Goal: Transaction & Acquisition: Book appointment/travel/reservation

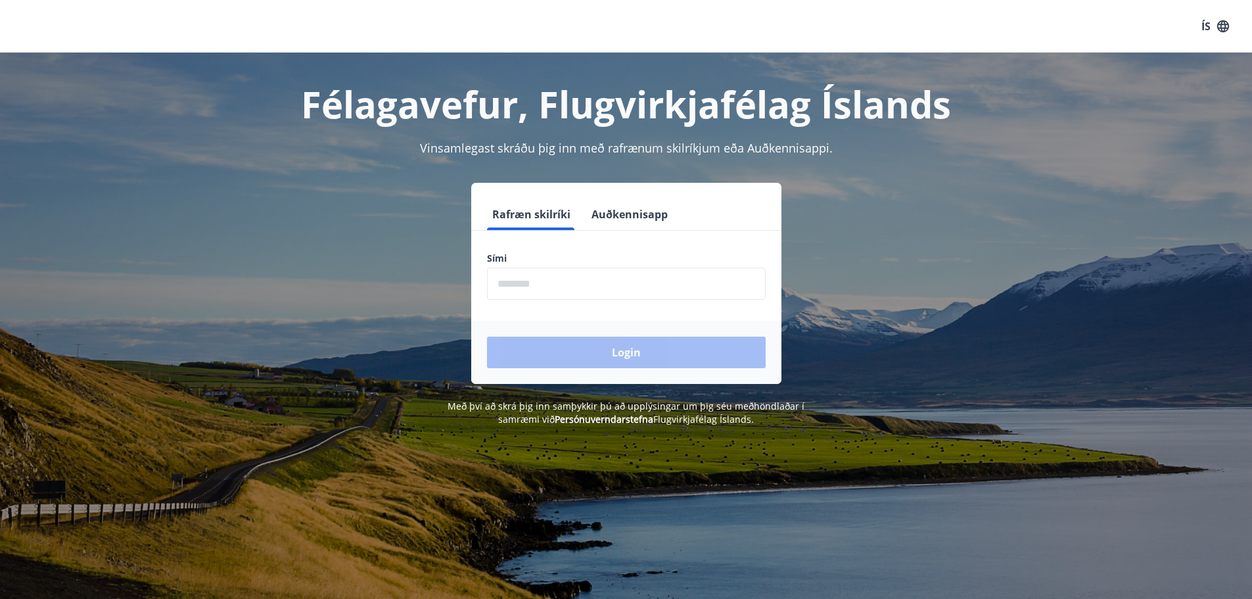
click at [512, 278] on input "phone" at bounding box center [626, 284] width 279 height 32
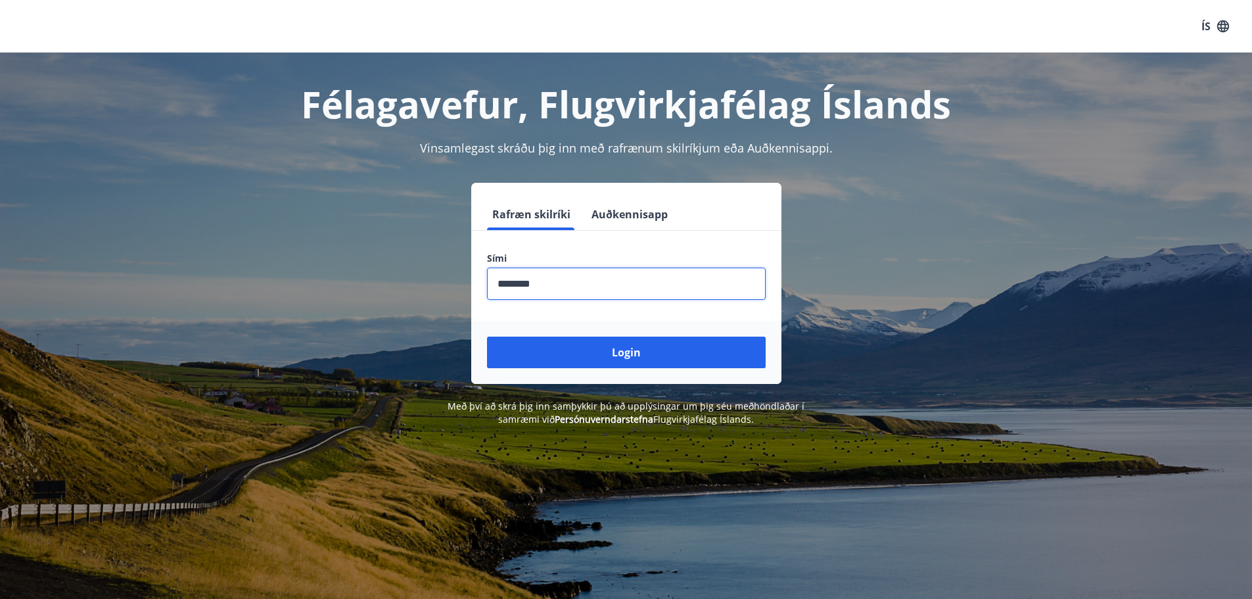
type input "********"
click at [487, 337] on button "Login" at bounding box center [626, 353] width 279 height 32
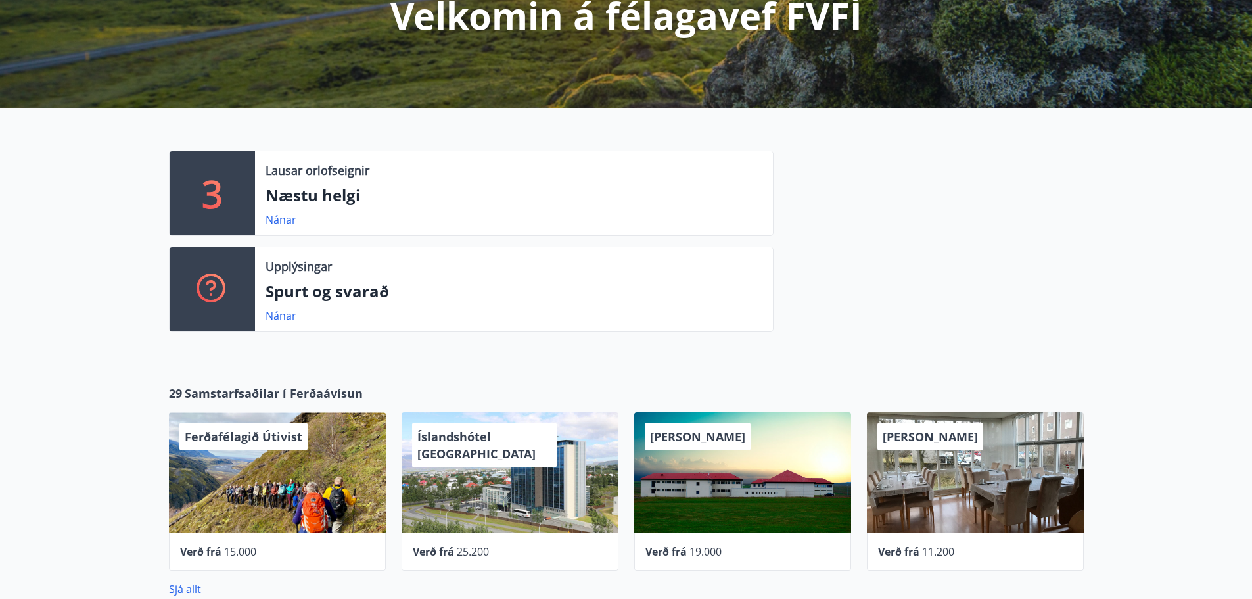
scroll to position [197, 0]
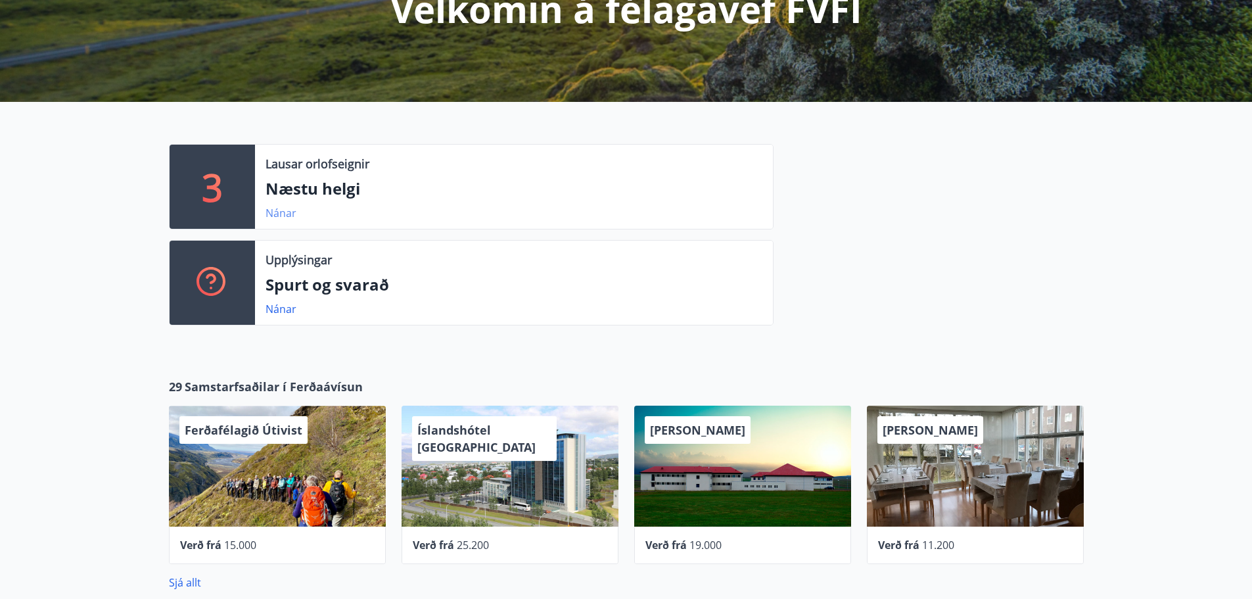
click at [288, 218] on link "Nánar" at bounding box center [281, 213] width 31 height 14
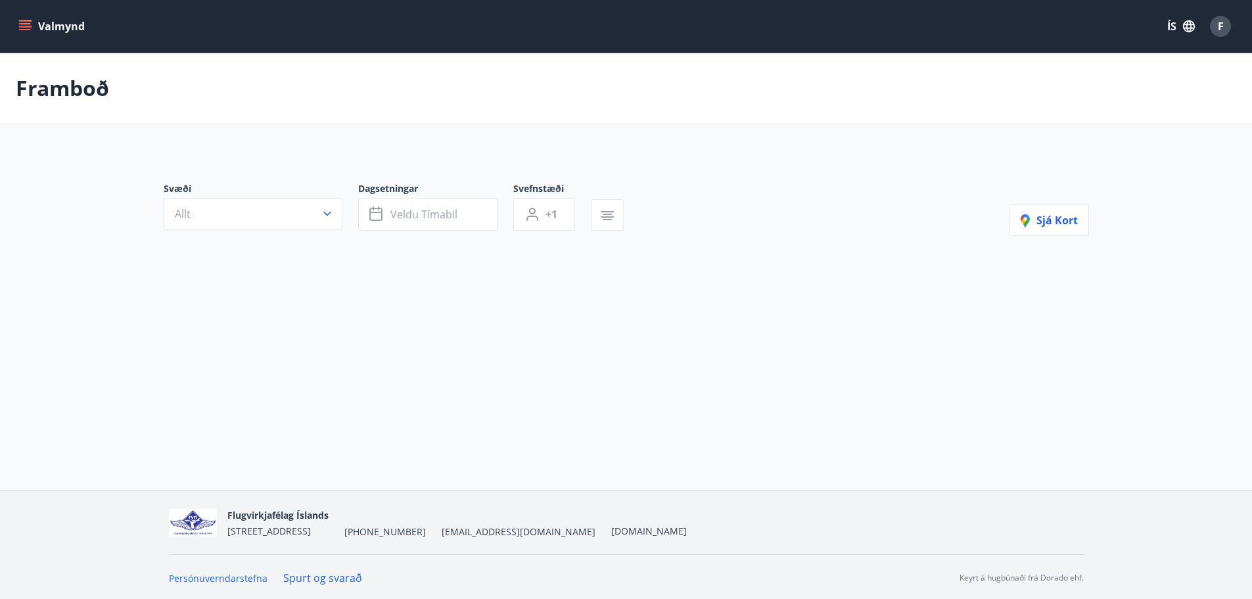
type input "*"
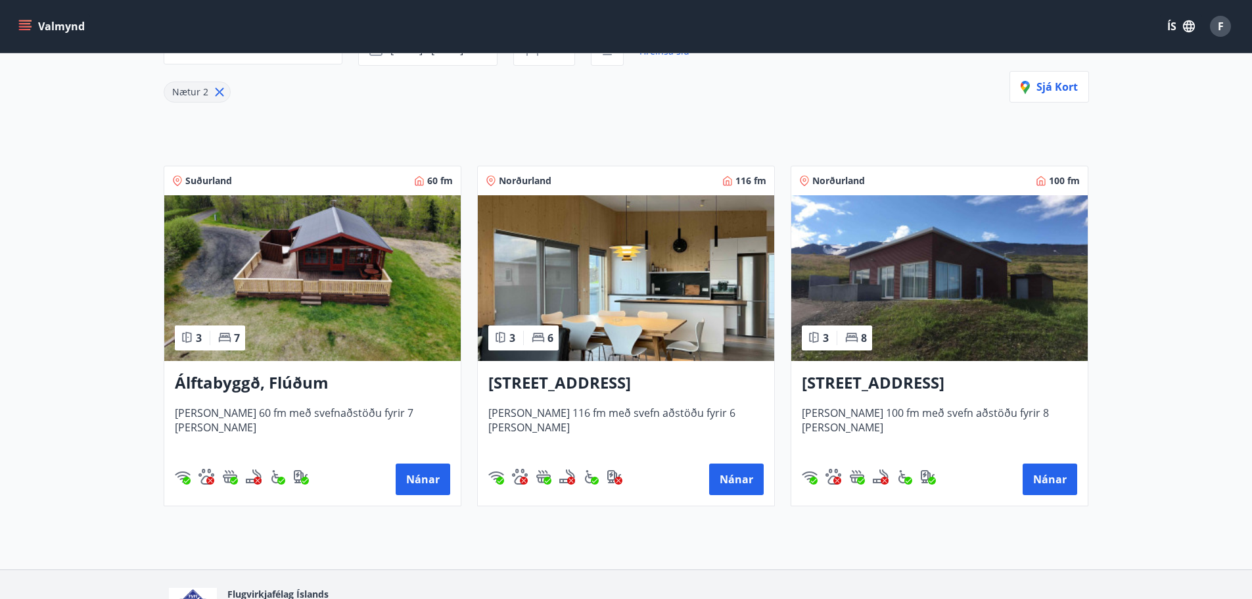
scroll to position [197, 0]
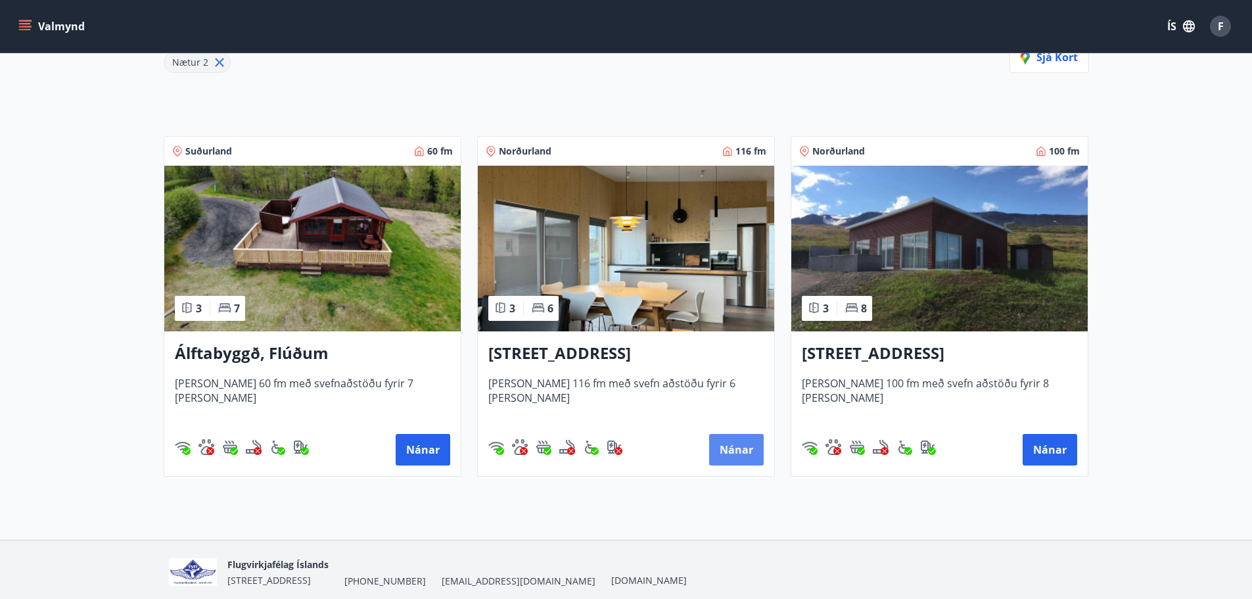
click at [741, 439] on button "Nánar" at bounding box center [736, 450] width 55 height 32
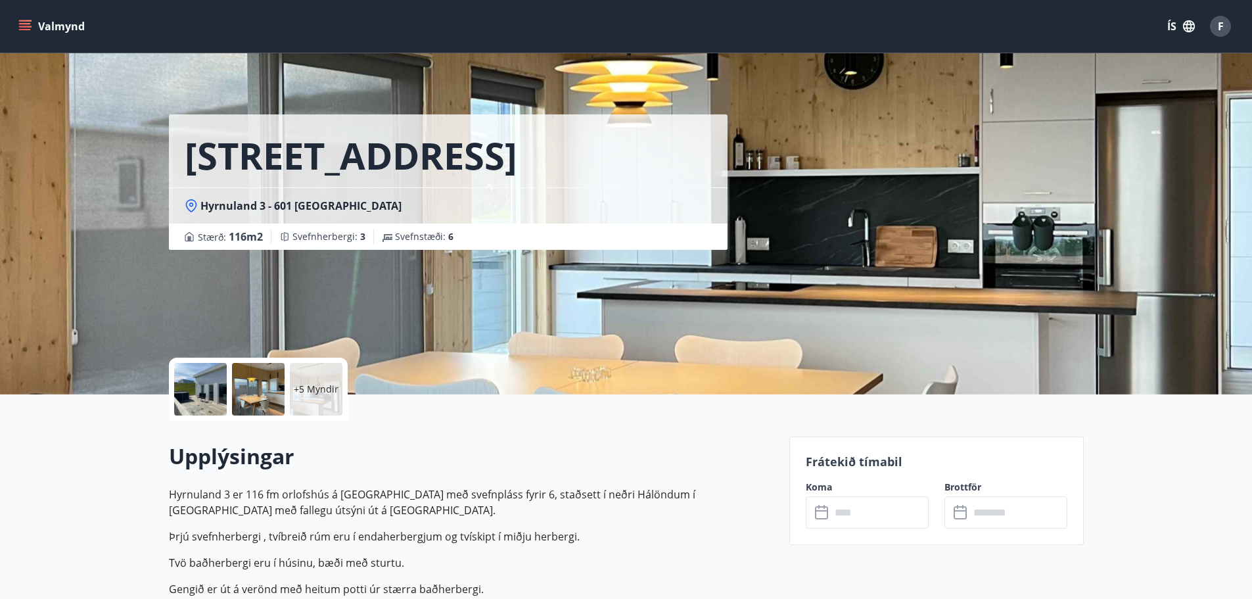
click at [33, 29] on button "Valmynd" at bounding box center [53, 26] width 74 height 24
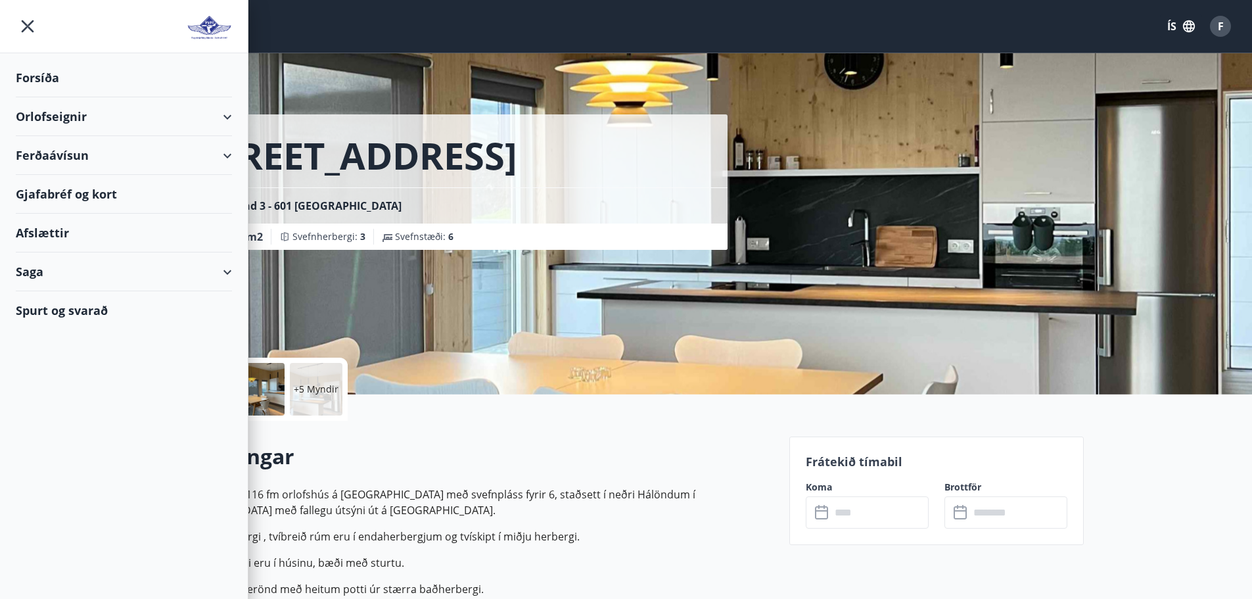
click at [395, 250] on div "[GEOGRAPHIC_DATA] : 116 m2 [GEOGRAPHIC_DATA] : 3 Svefnstæði : 6" at bounding box center [474, 197] width 610 height 394
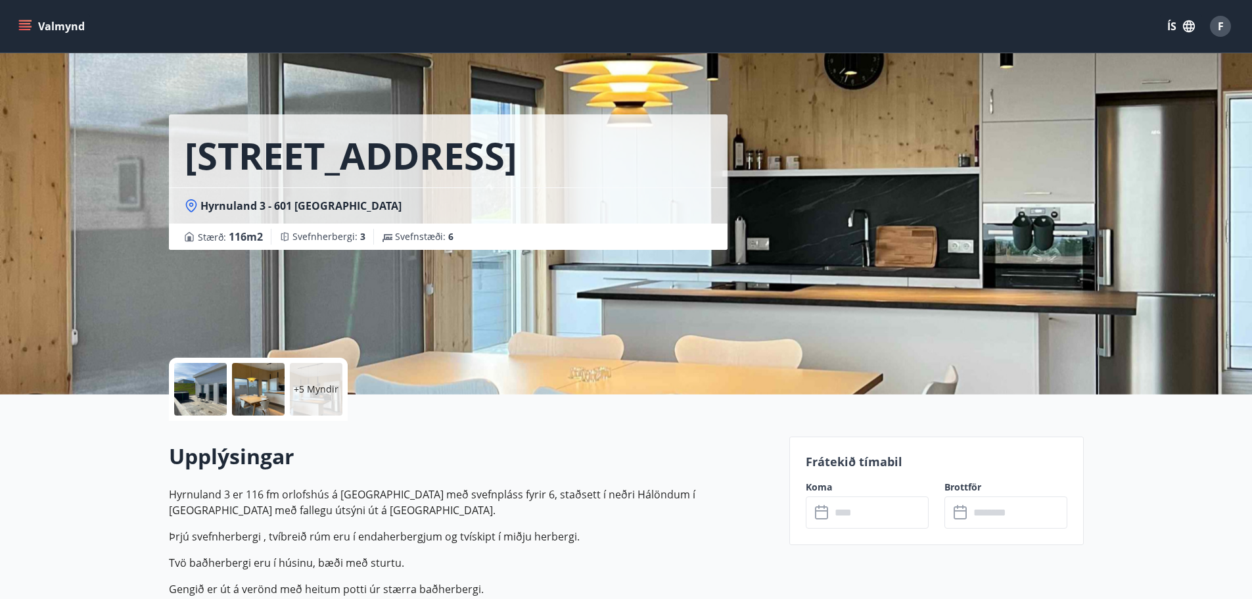
click at [853, 513] on input "text" at bounding box center [880, 512] width 98 height 32
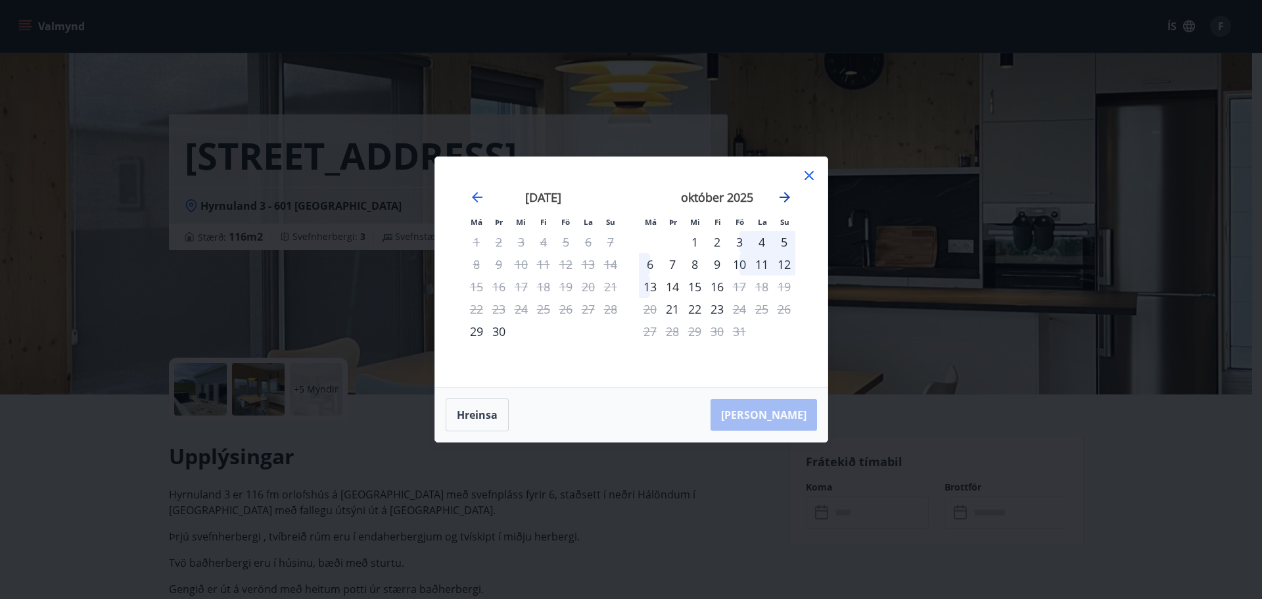
click at [784, 195] on icon "Move forward to switch to the next month." at bounding box center [785, 197] width 16 height 16
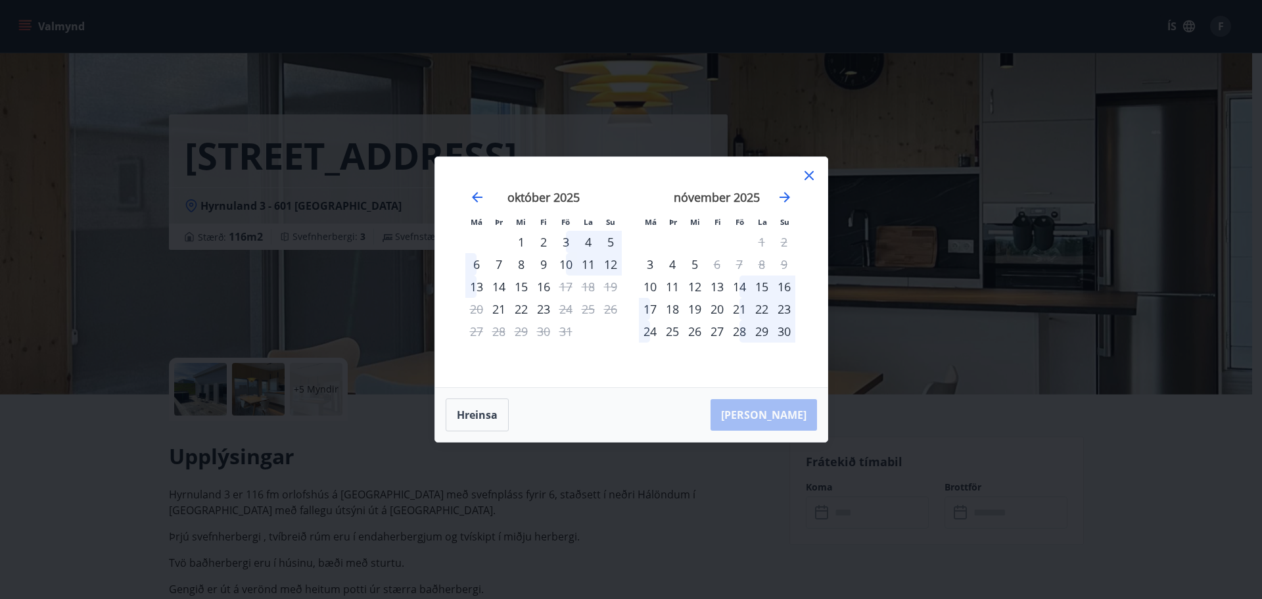
click at [758, 285] on div "15" at bounding box center [762, 286] width 22 height 22
click at [788, 309] on div "23" at bounding box center [784, 309] width 22 height 22
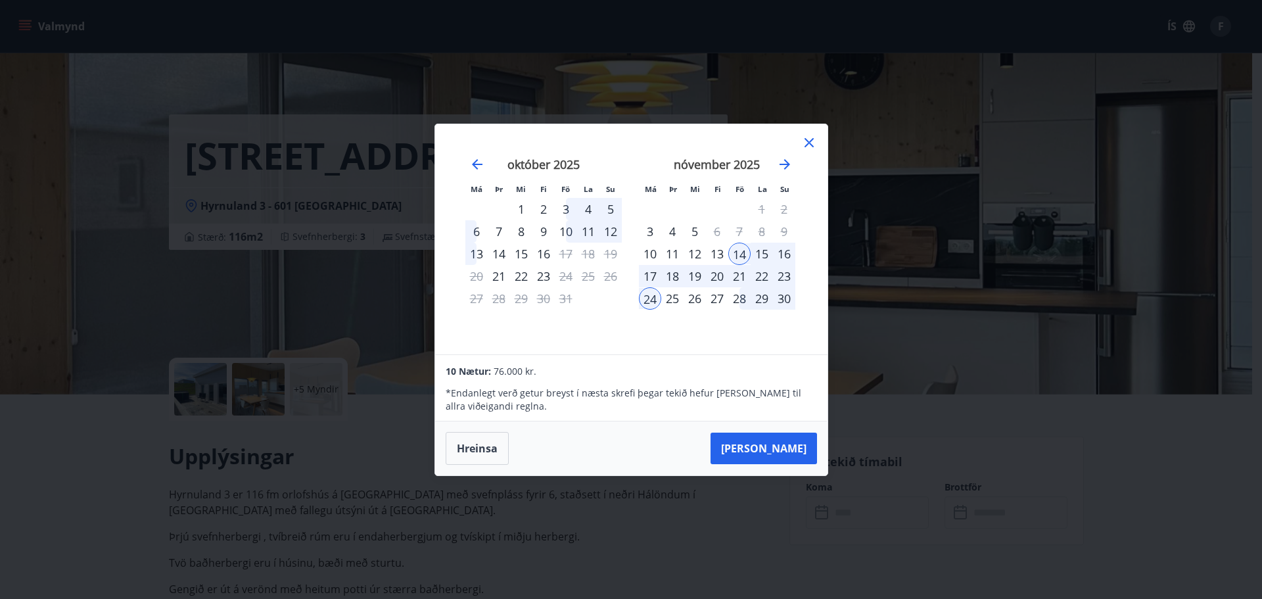
click at [671, 278] on div "18" at bounding box center [672, 276] width 22 height 22
click at [788, 166] on icon "Move forward to switch to the next month." at bounding box center [785, 164] width 16 height 16
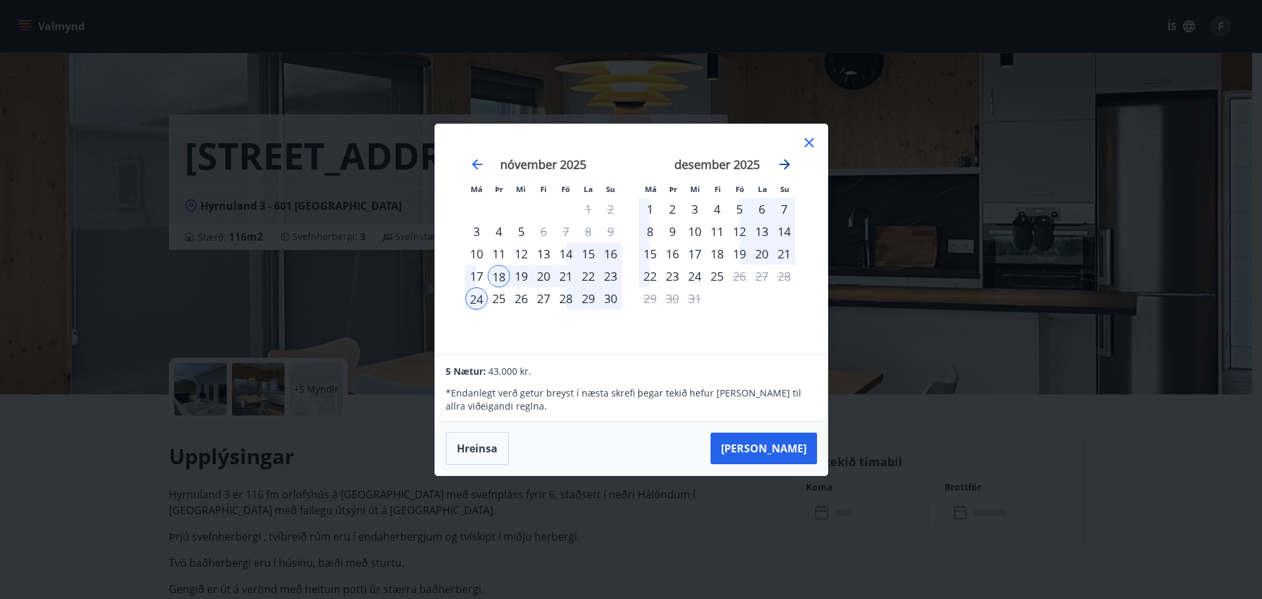
click at [788, 166] on icon "Move forward to switch to the next month." at bounding box center [785, 164] width 16 height 16
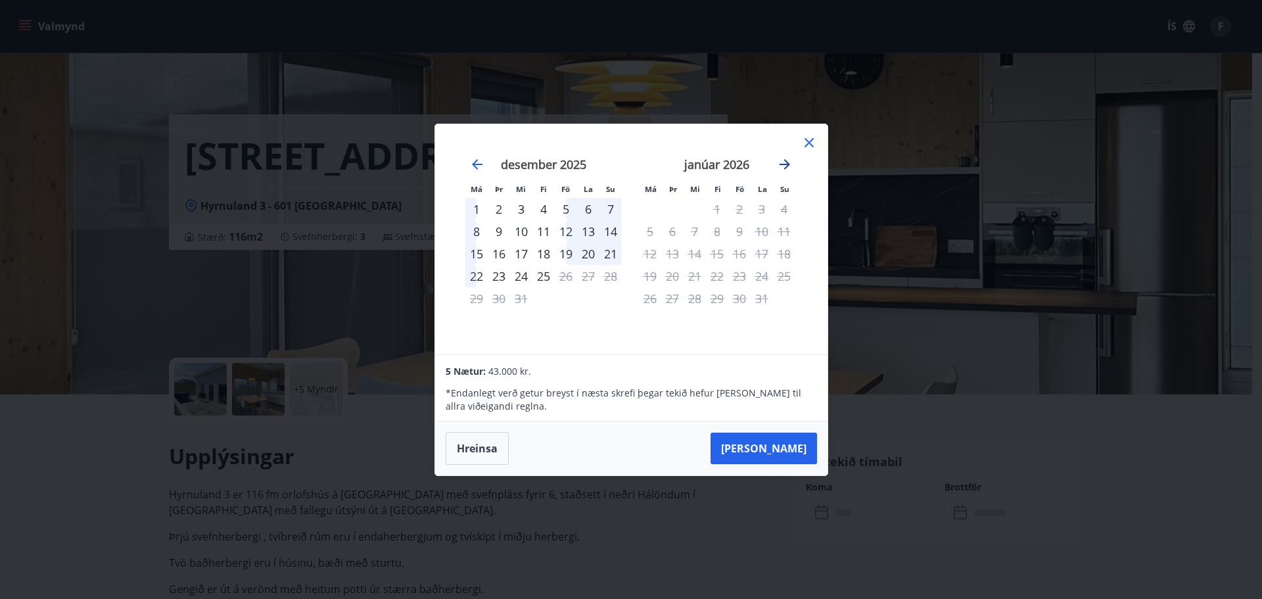
click at [788, 166] on icon "Move forward to switch to the next month." at bounding box center [785, 164] width 16 height 16
click at [476, 164] on icon "Move backward to switch to the previous month." at bounding box center [477, 164] width 11 height 11
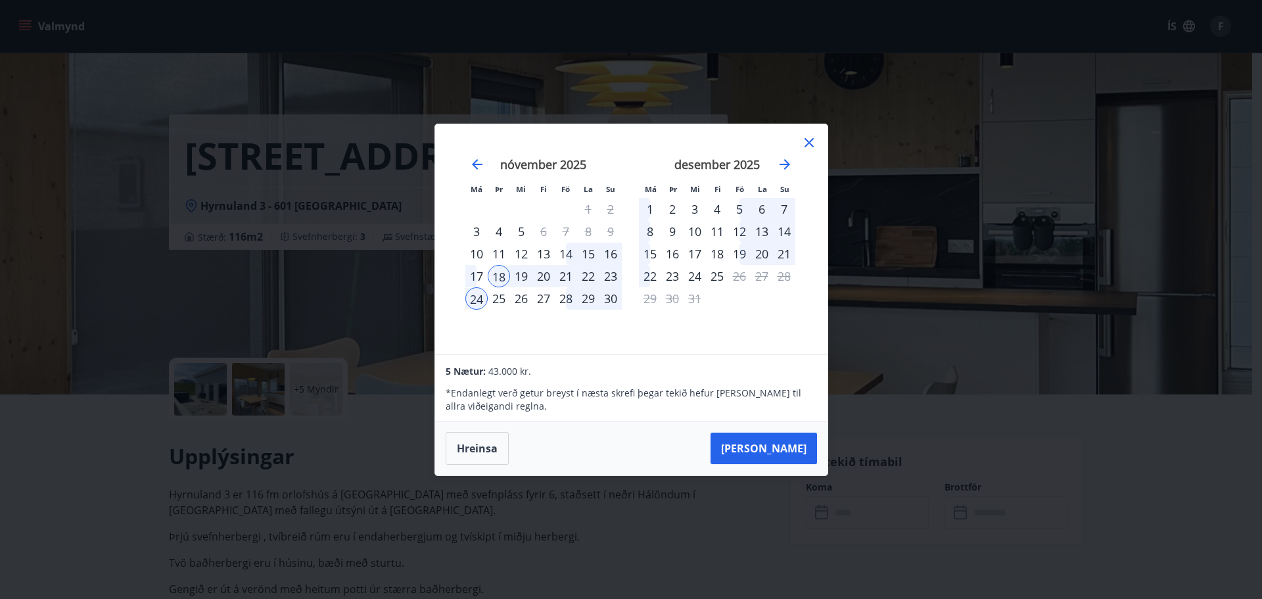
click at [518, 234] on div "5" at bounding box center [521, 231] width 22 height 22
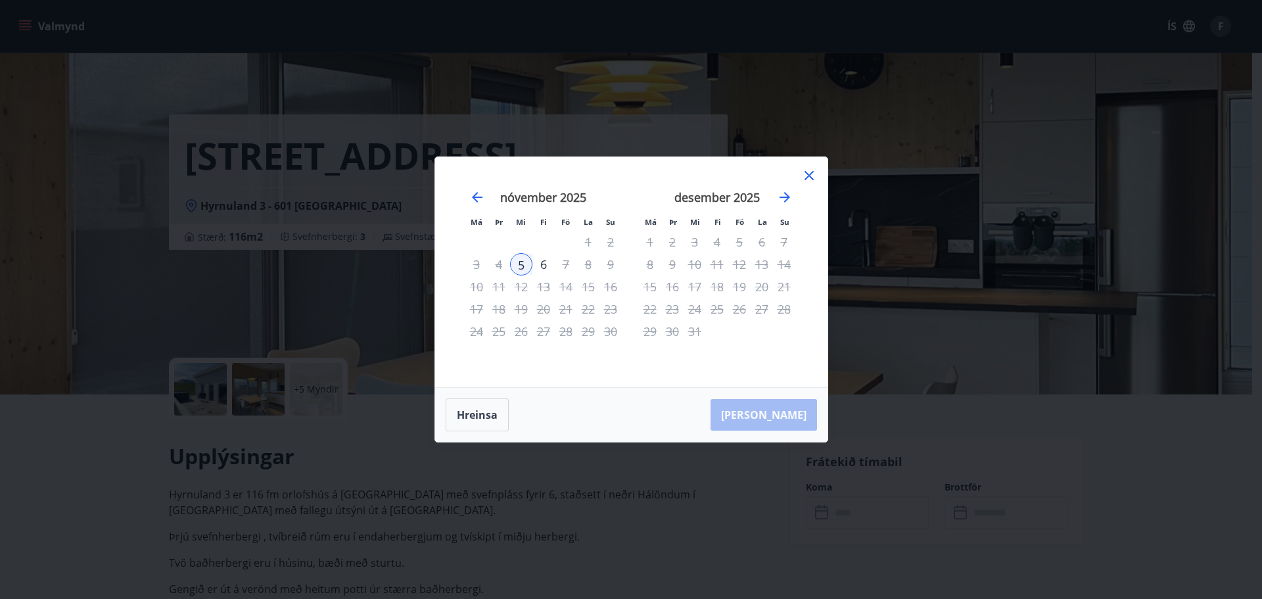
click at [566, 266] on div "7" at bounding box center [566, 264] width 22 height 22
click at [479, 197] on icon "Move backward to switch to the previous month." at bounding box center [477, 197] width 11 height 11
click at [790, 198] on icon "Move forward to switch to the next month." at bounding box center [785, 197] width 16 height 16
click at [544, 266] on div "6" at bounding box center [544, 264] width 22 height 22
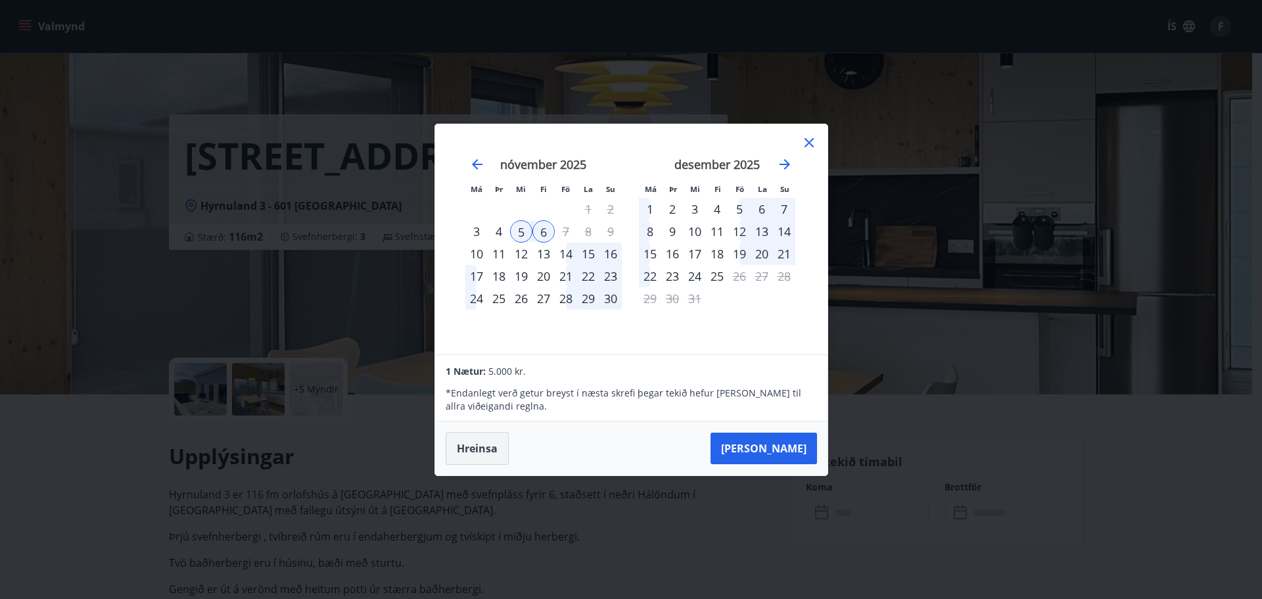
click at [464, 448] on button "Hreinsa" at bounding box center [477, 448] width 63 height 33
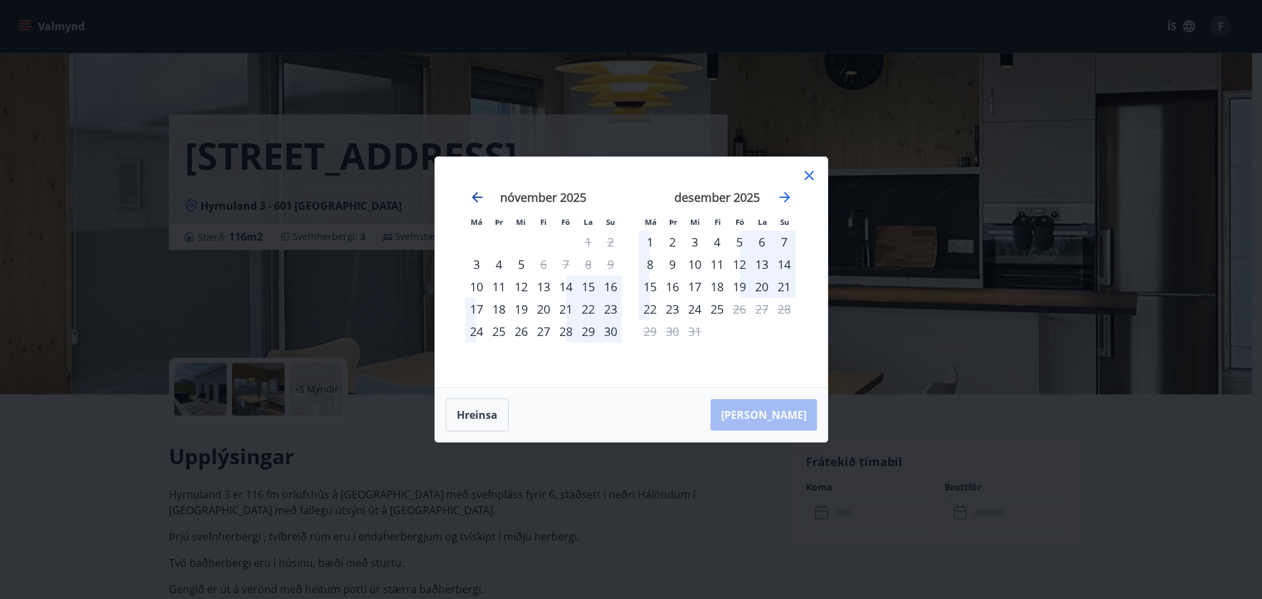
click at [479, 196] on icon "Move backward to switch to the previous month." at bounding box center [477, 197] width 16 height 16
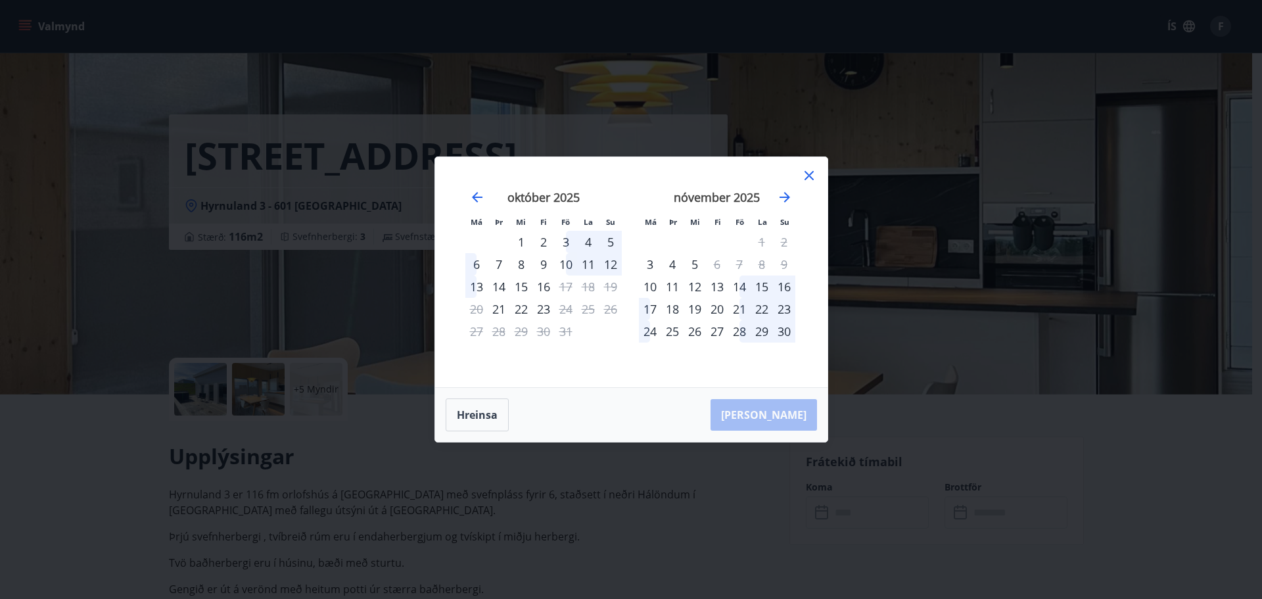
click at [806, 175] on icon at bounding box center [809, 176] width 16 height 16
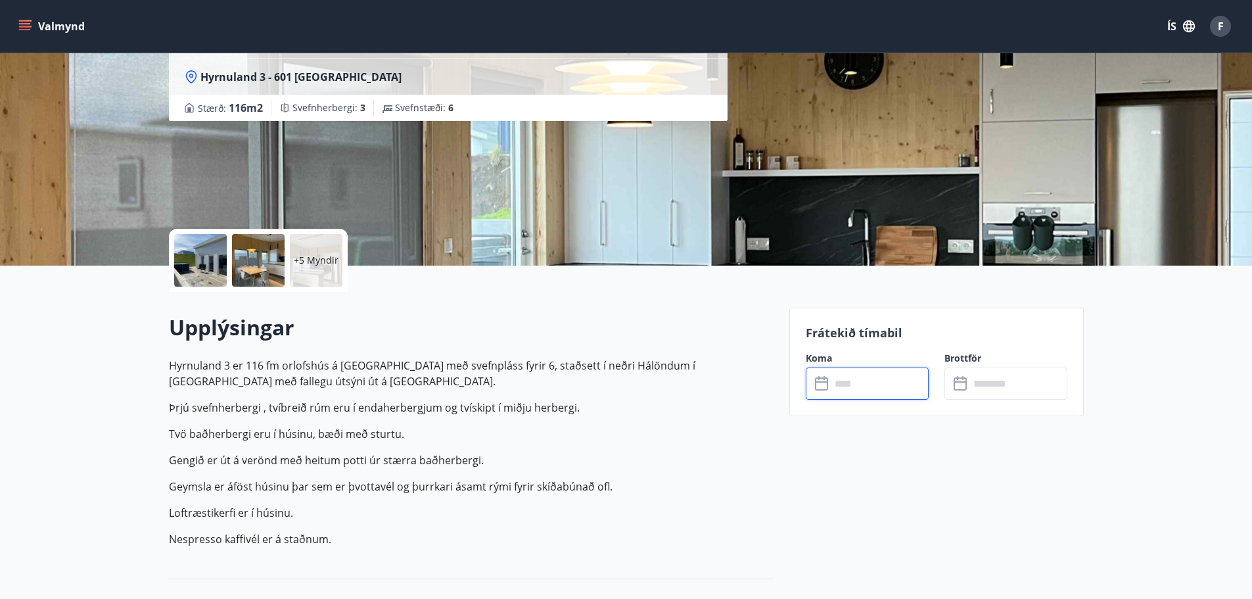
scroll to position [66, 0]
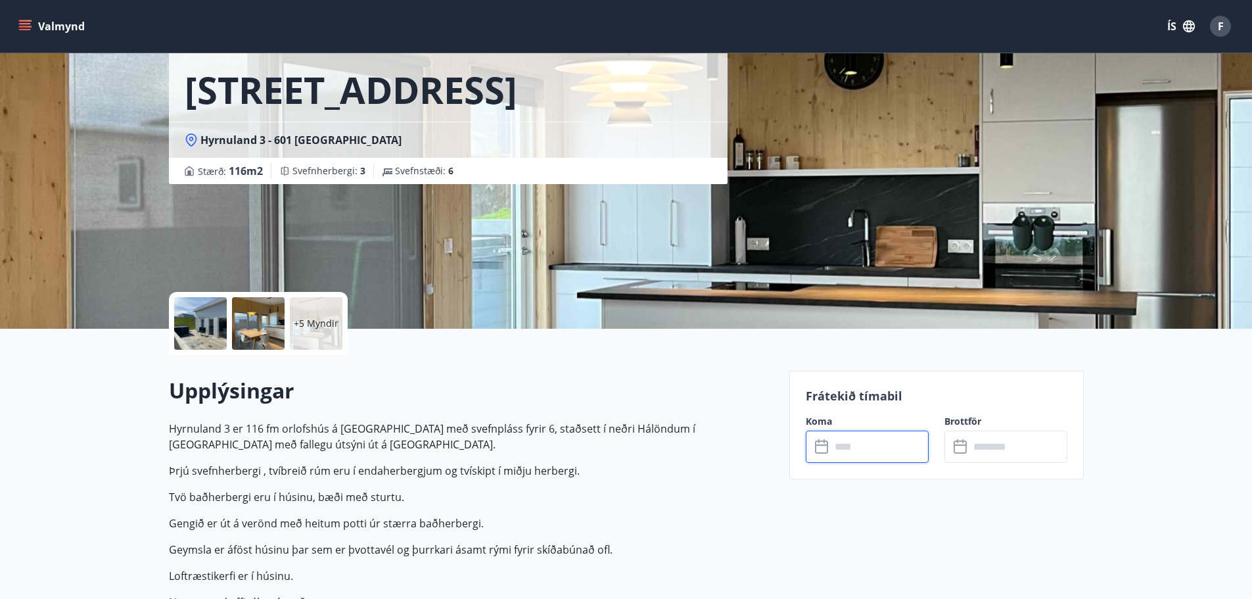
click at [876, 444] on input "text" at bounding box center [880, 447] width 98 height 32
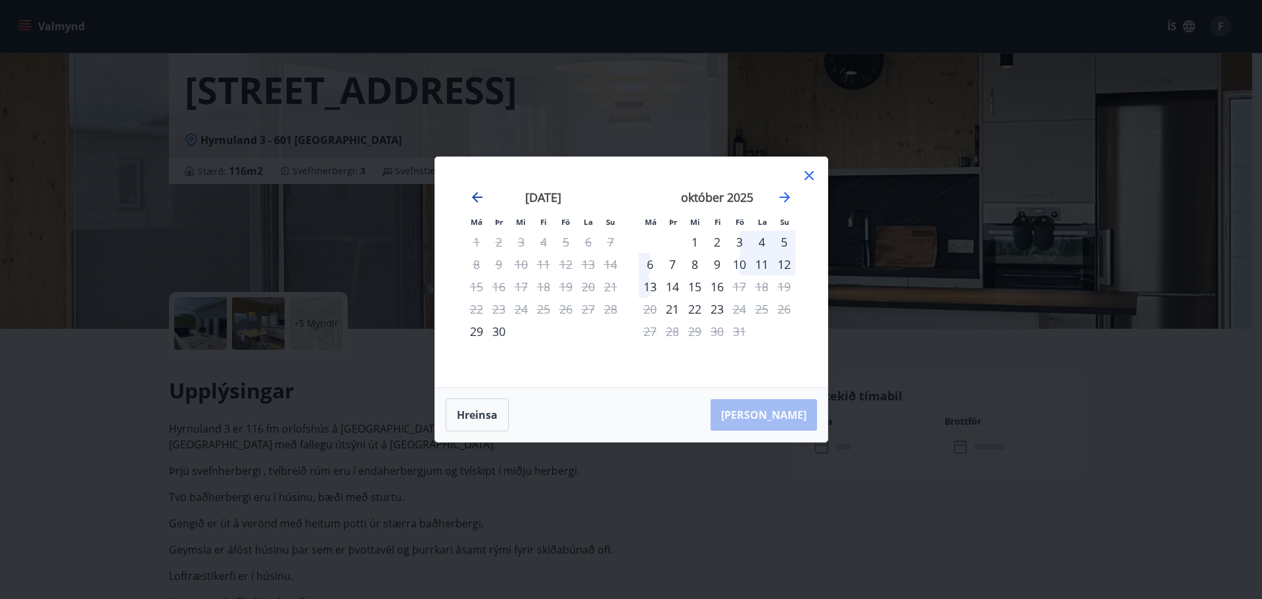
click at [475, 204] on icon "Move backward to switch to the previous month." at bounding box center [477, 197] width 16 height 16
click at [788, 200] on icon "Move forward to switch to the next month." at bounding box center [785, 197] width 16 height 16
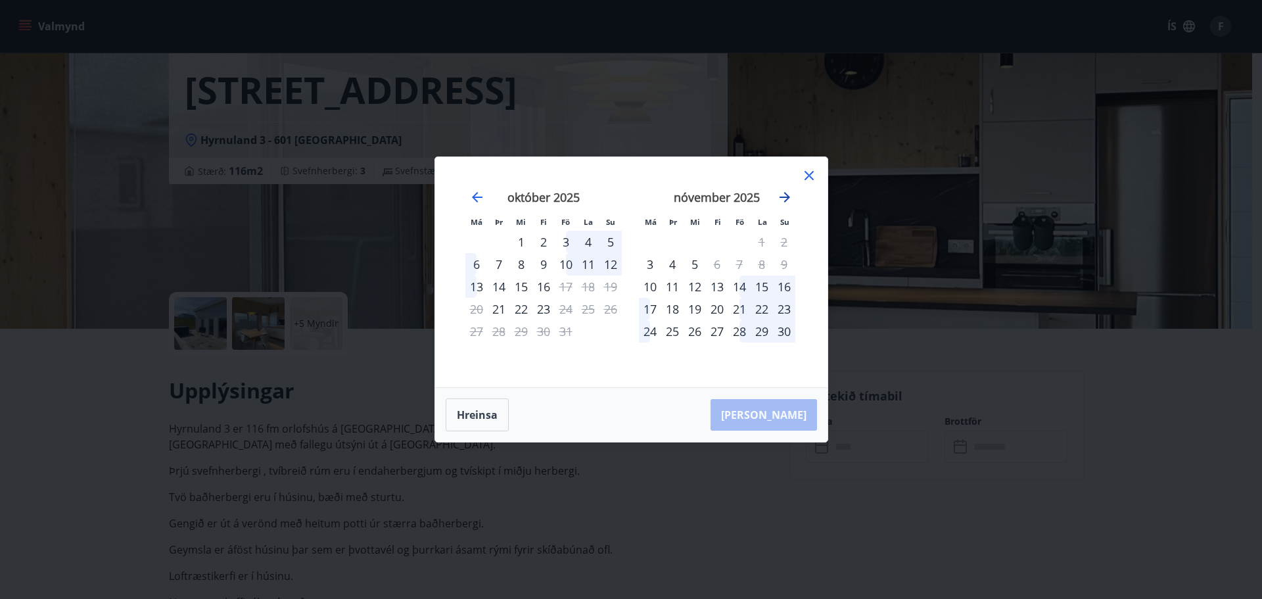
click at [788, 200] on icon "Move forward to switch to the next month." at bounding box center [785, 197] width 16 height 16
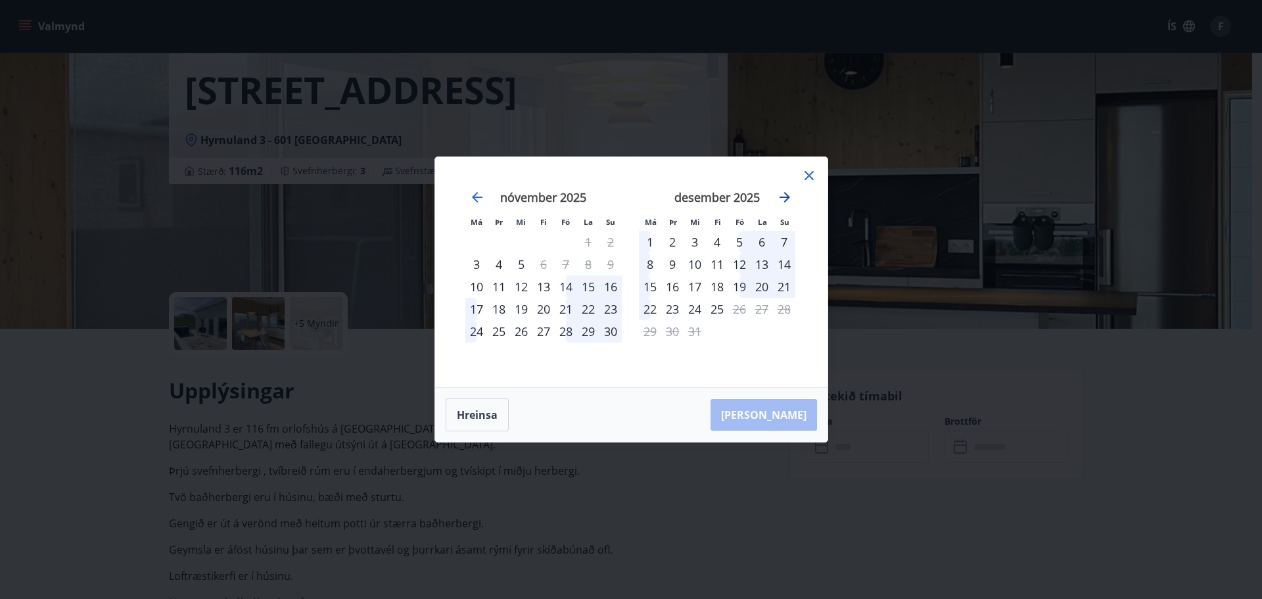
click at [785, 198] on icon "Move forward to switch to the next month." at bounding box center [785, 197] width 11 height 11
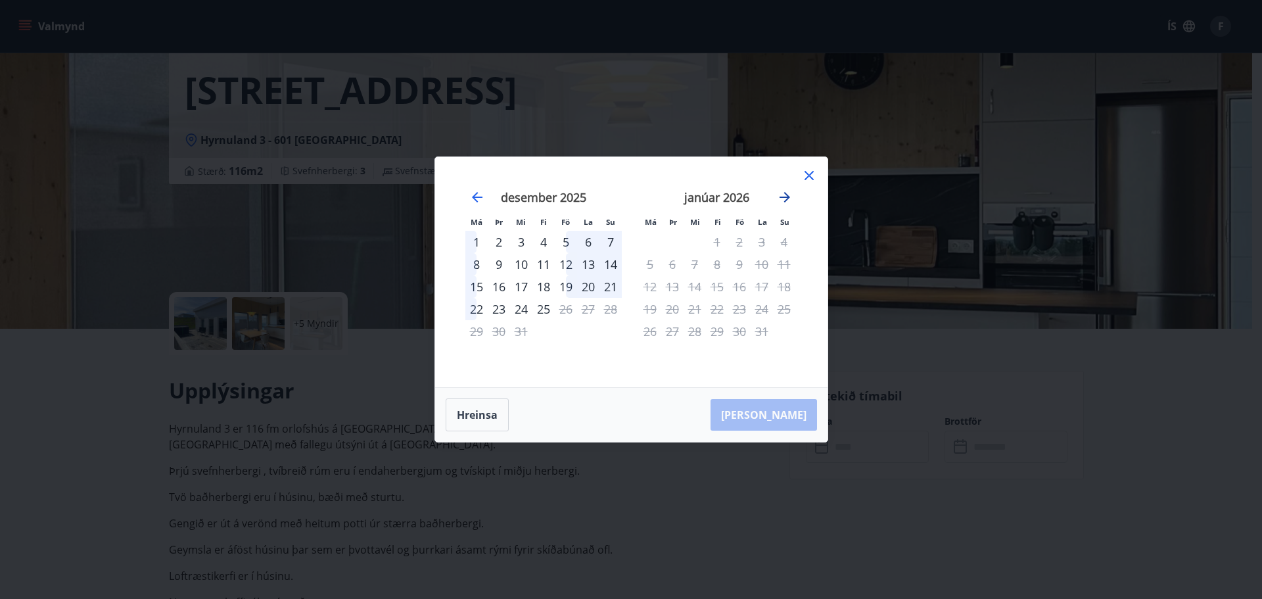
click at [788, 193] on icon "Move forward to switch to the next month." at bounding box center [785, 197] width 16 height 16
click at [811, 176] on icon at bounding box center [809, 176] width 16 height 16
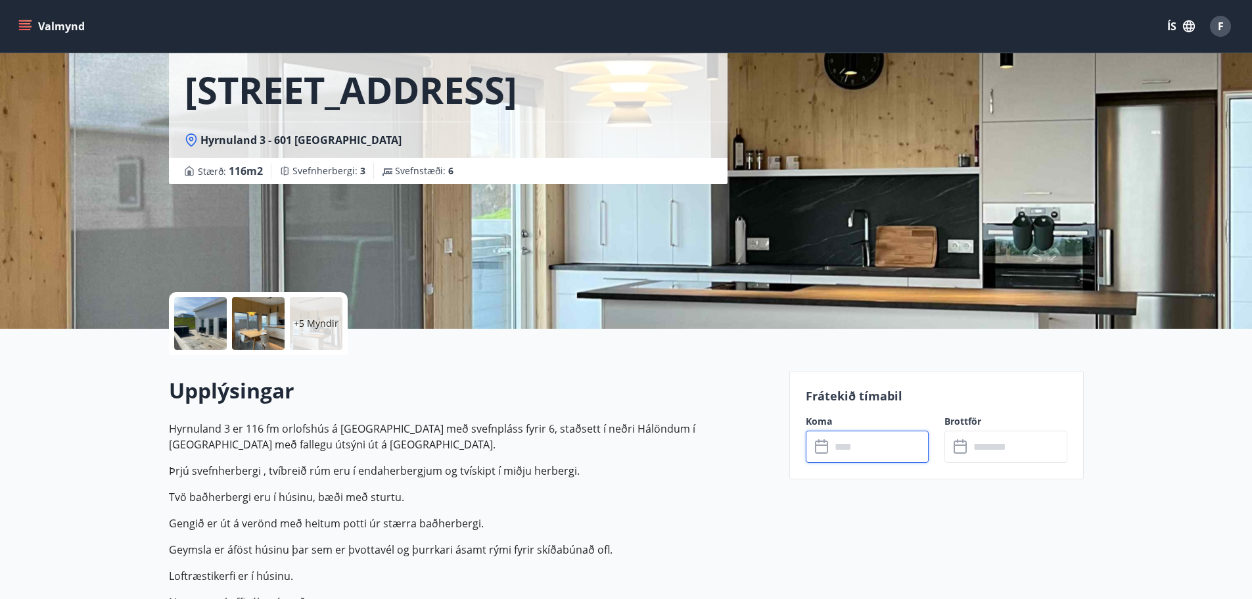
click at [1216, 25] on div "F" at bounding box center [1220, 26] width 21 height 21
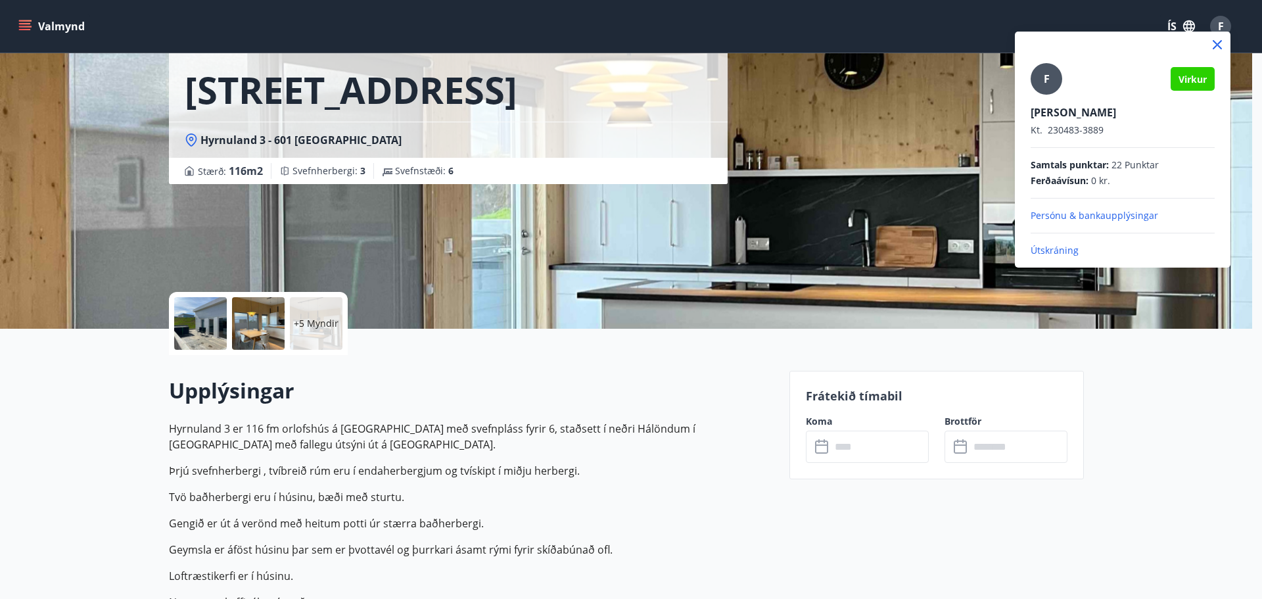
click at [872, 208] on div at bounding box center [631, 299] width 1262 height 599
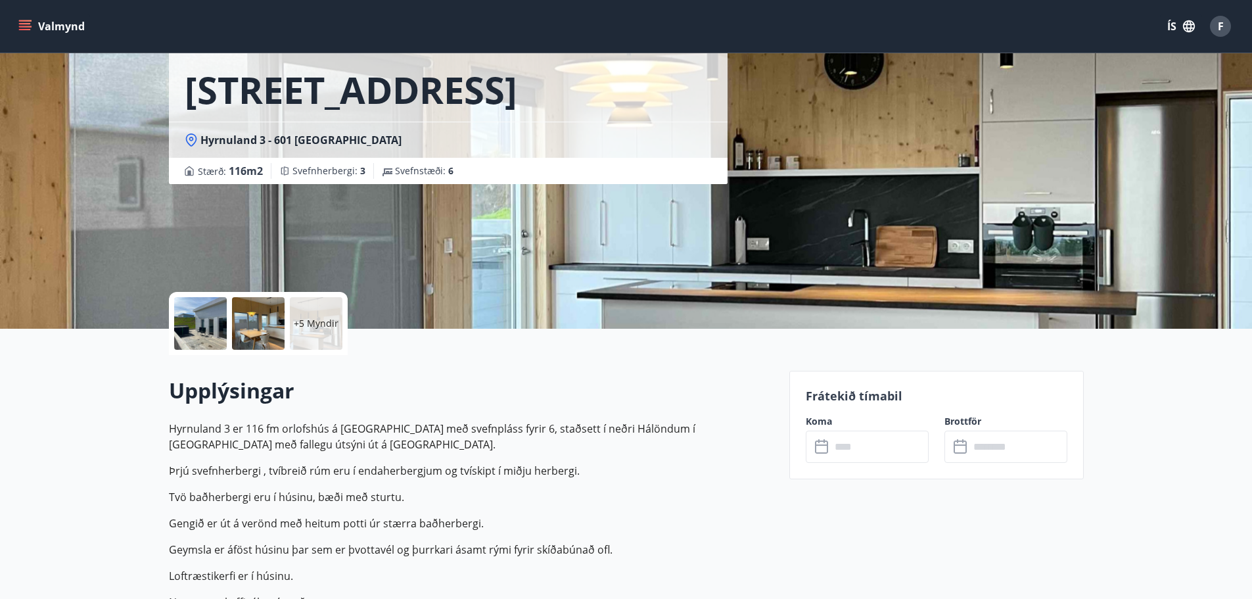
click at [20, 26] on icon "menu" at bounding box center [26, 26] width 14 height 1
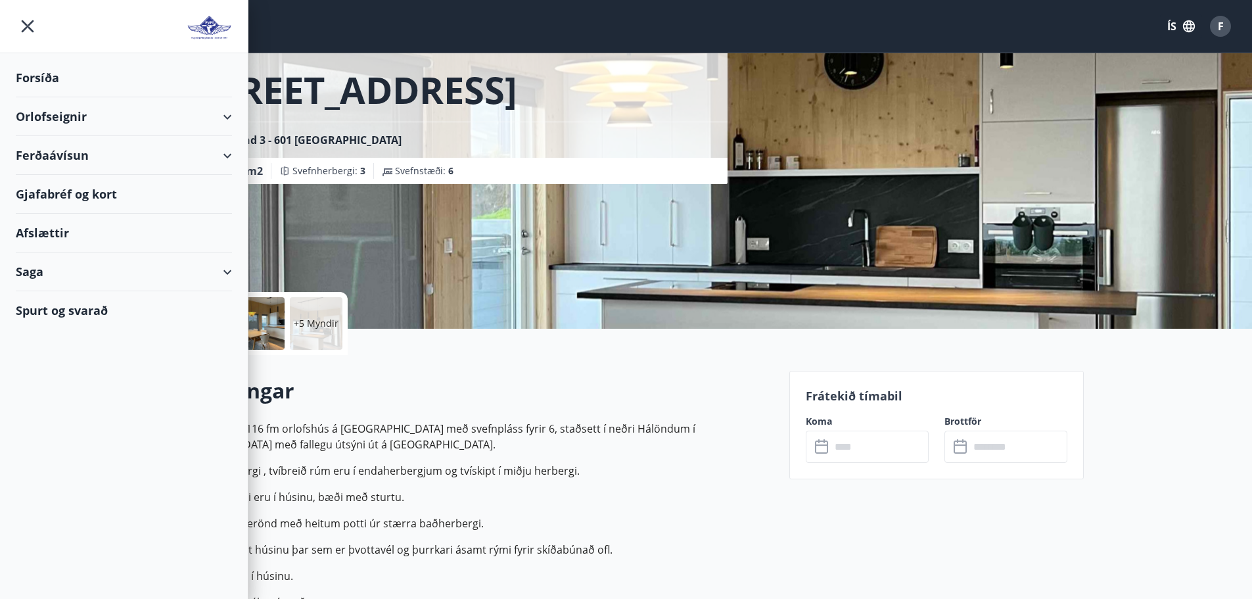
click at [40, 78] on div "Forsíða" at bounding box center [124, 78] width 216 height 39
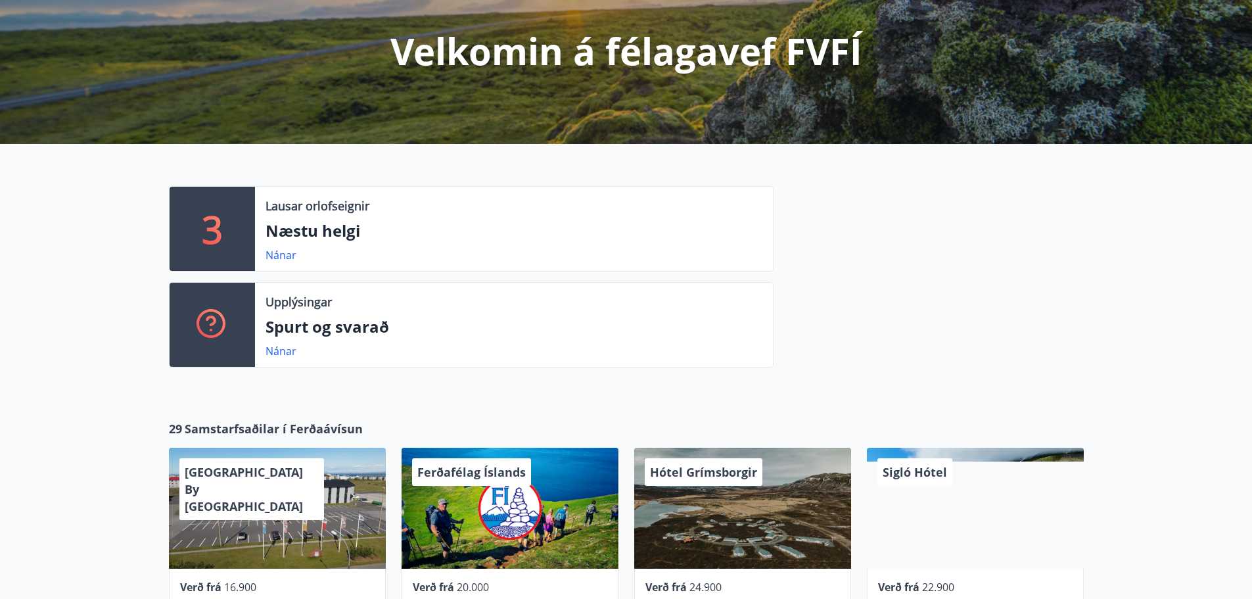
scroll to position [197, 0]
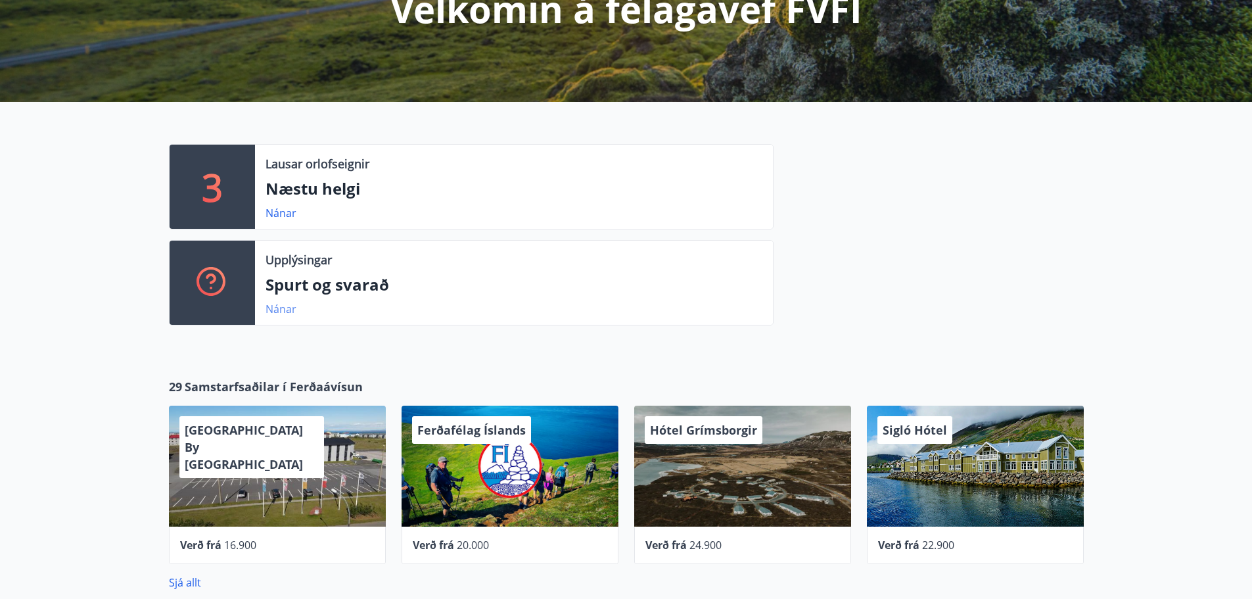
click at [281, 313] on link "Nánar" at bounding box center [281, 309] width 31 height 14
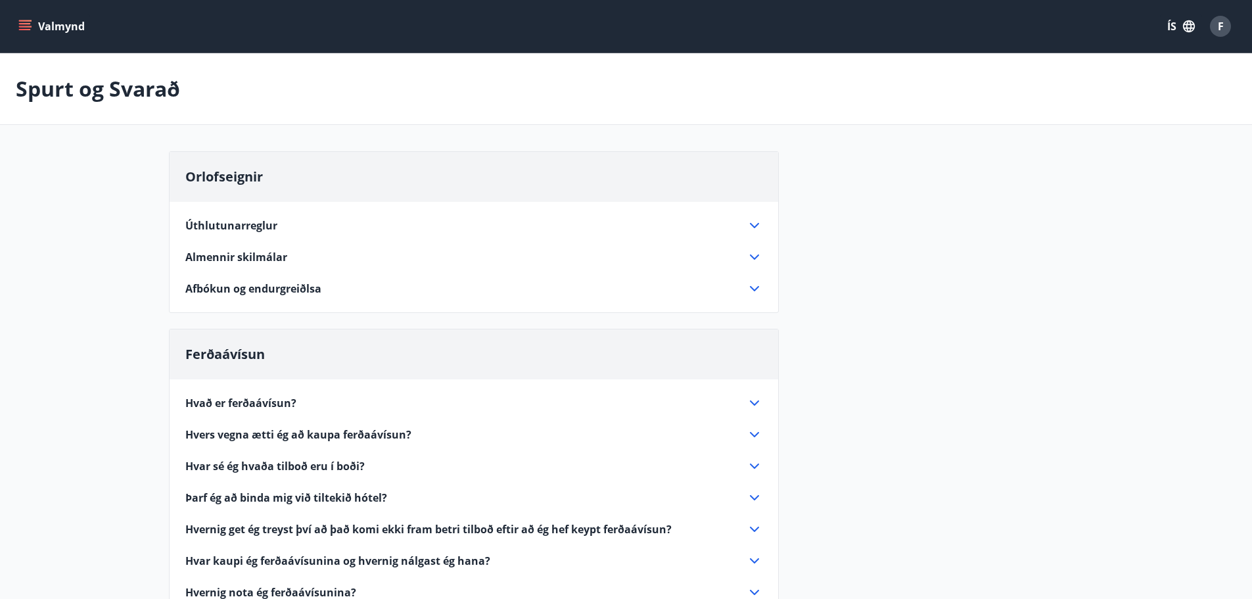
click at [243, 228] on span "Úthlutunarreglur" at bounding box center [231, 225] width 92 height 14
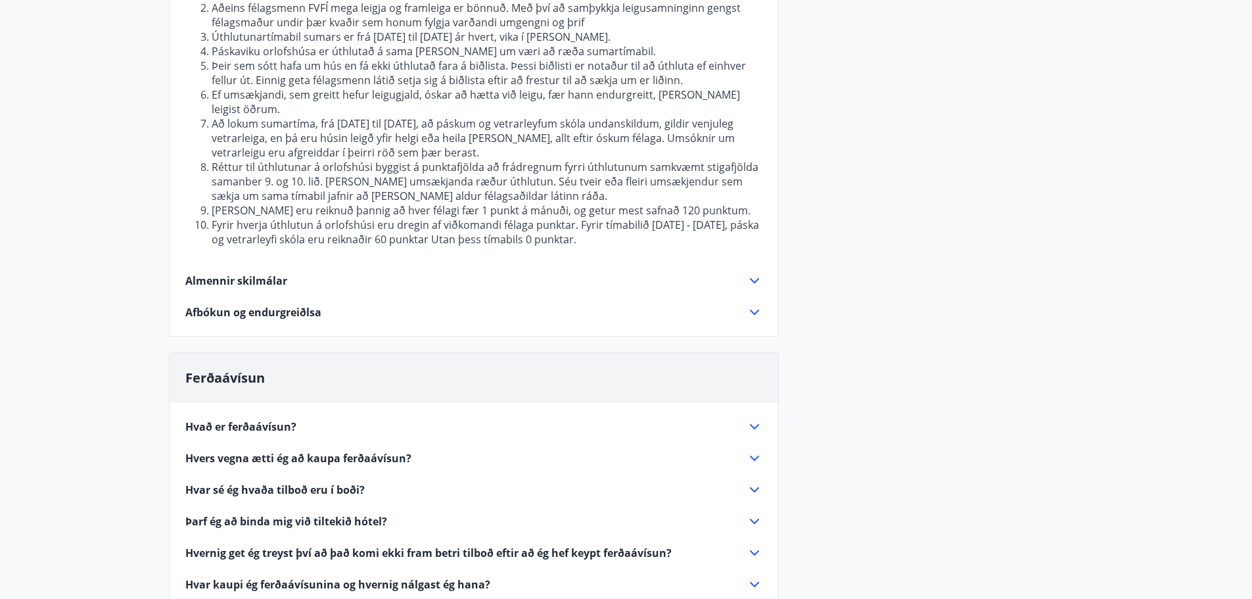
scroll to position [460, 0]
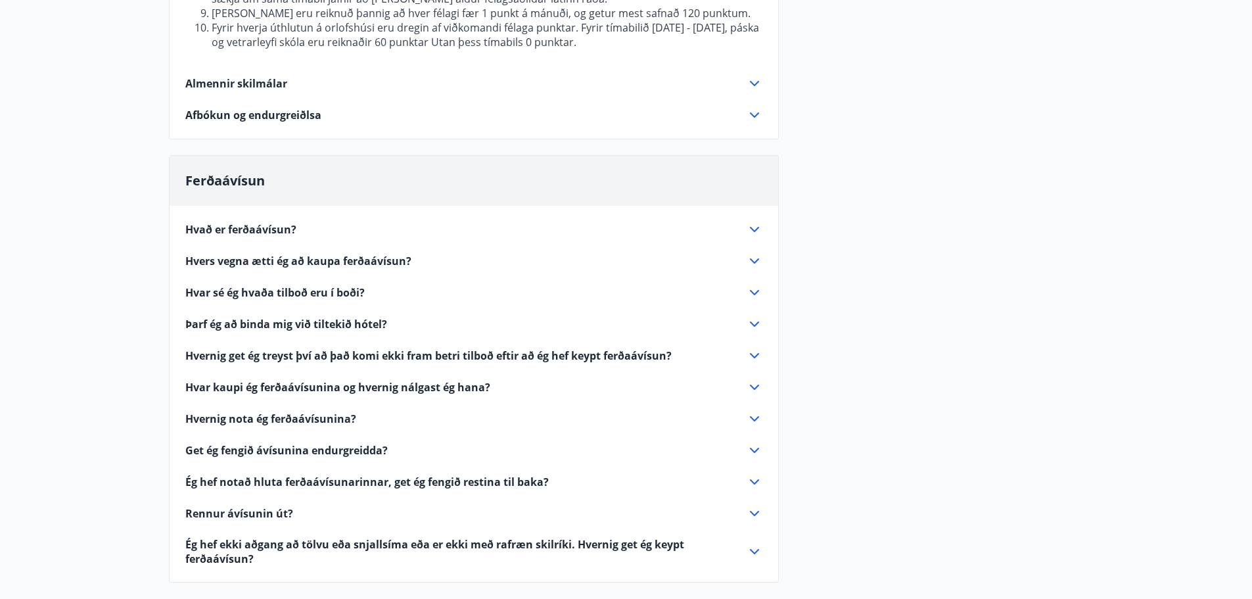
click at [756, 222] on icon at bounding box center [755, 230] width 16 height 16
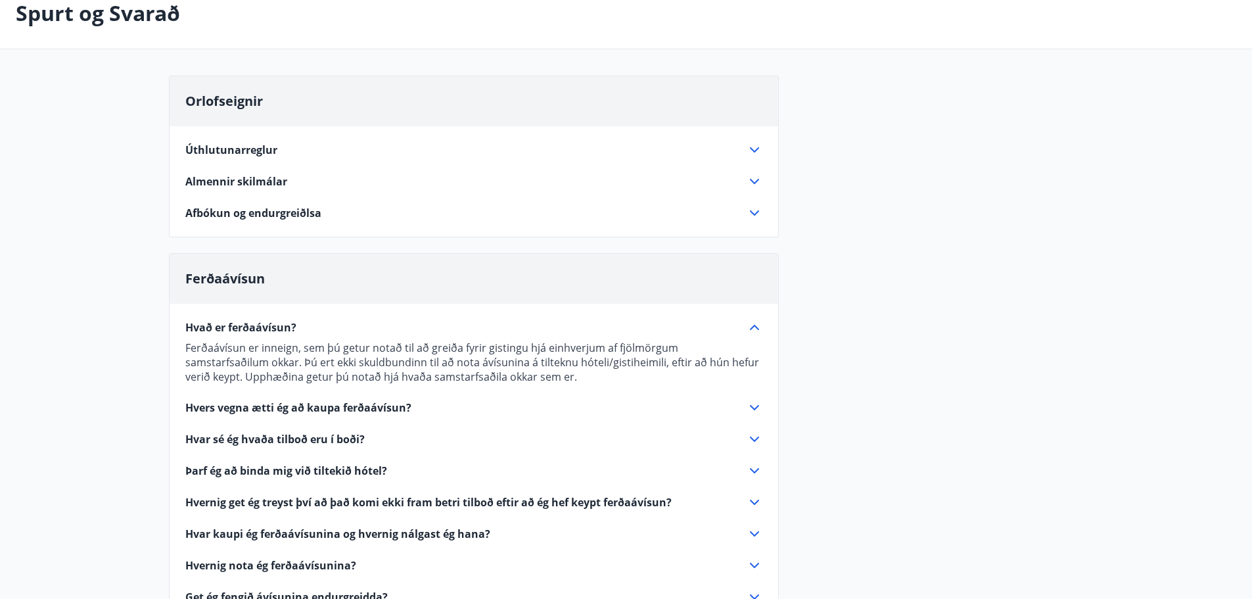
scroll to position [56, 0]
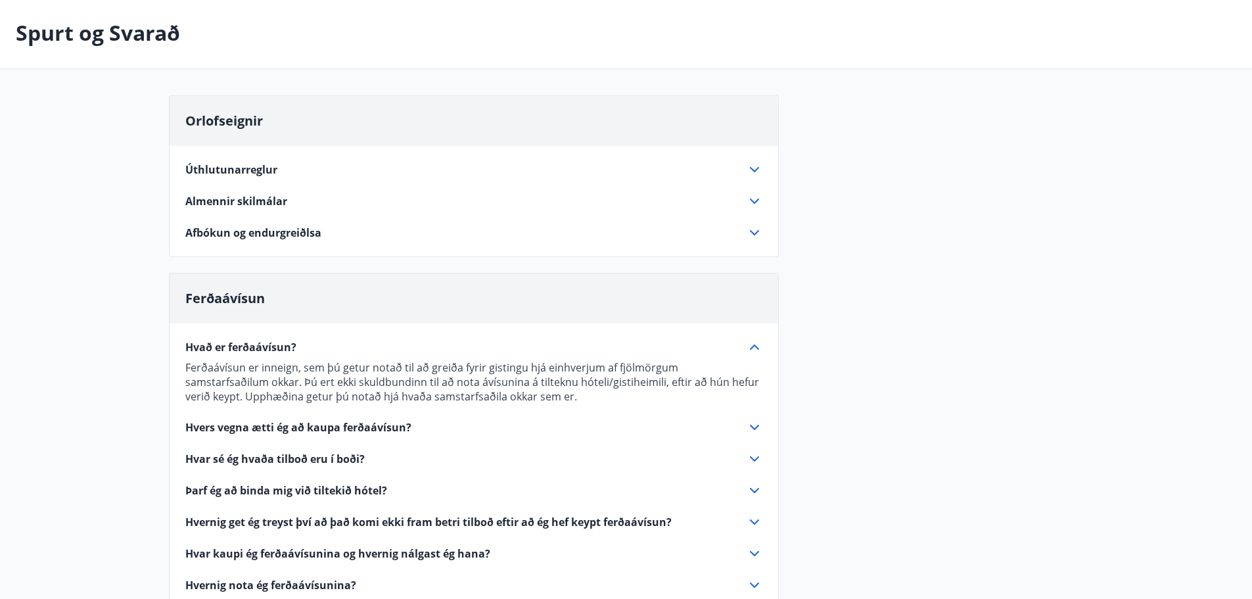
click at [749, 197] on icon at bounding box center [755, 201] width 16 height 16
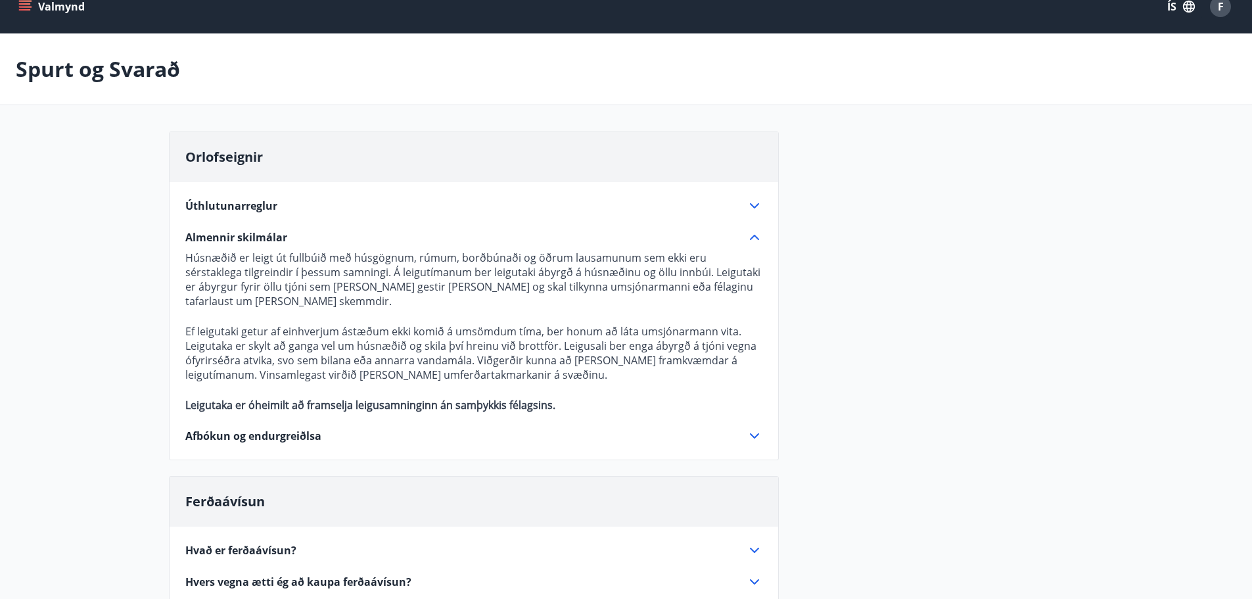
scroll to position [0, 0]
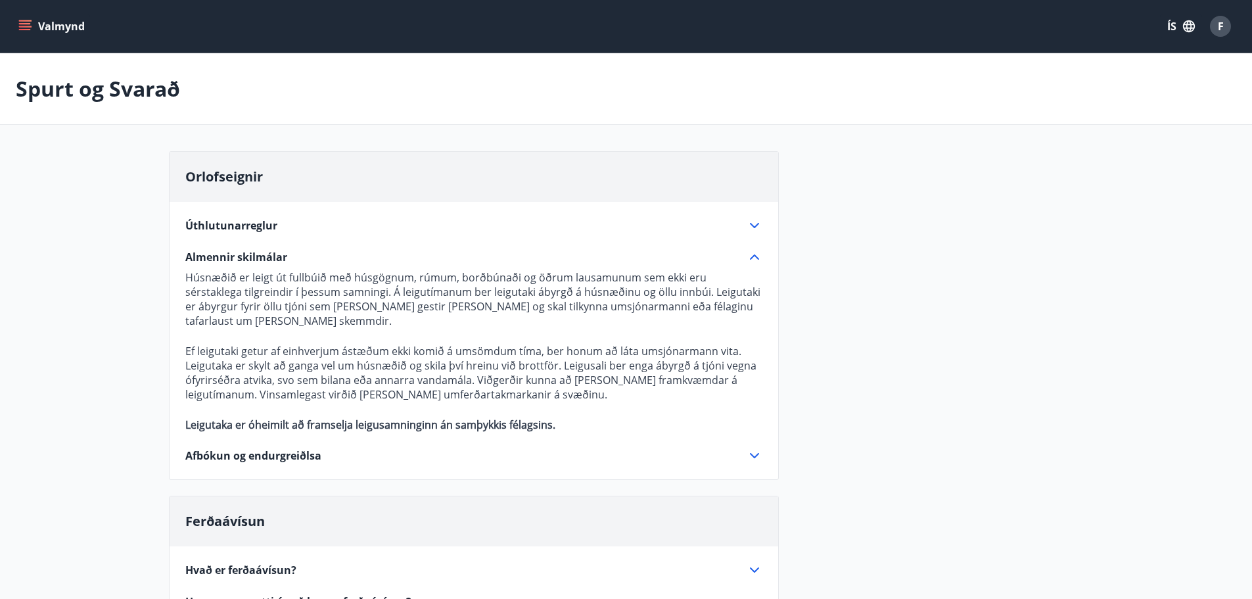
click at [30, 23] on icon "menu" at bounding box center [25, 23] width 12 height 1
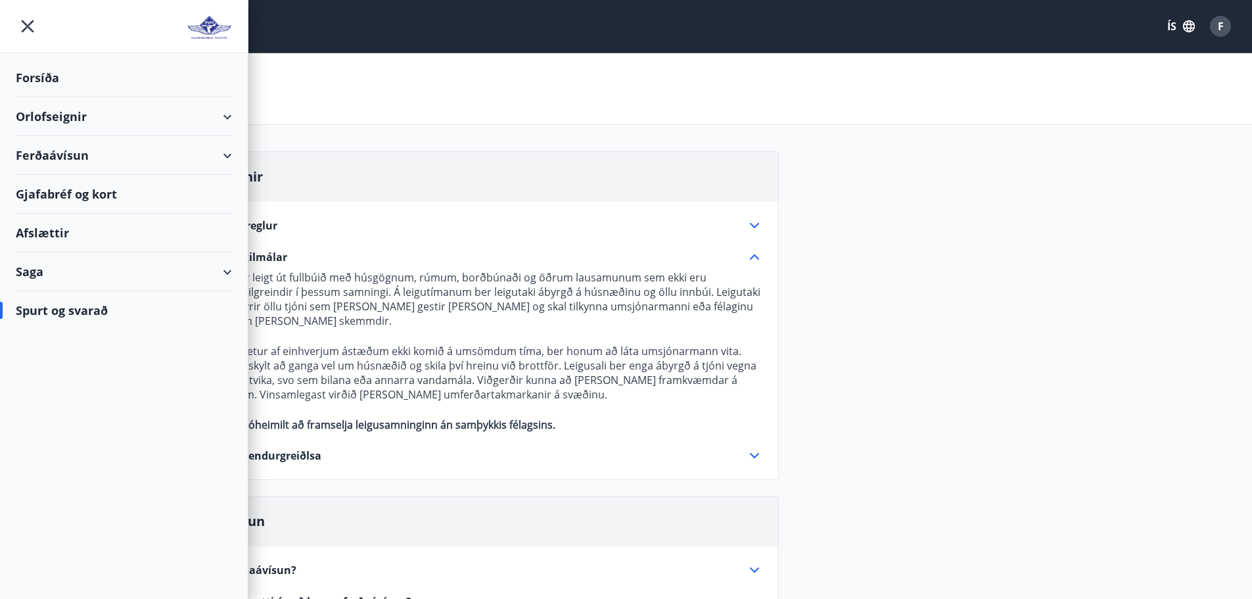
click at [46, 78] on div "Forsíða" at bounding box center [124, 78] width 216 height 39
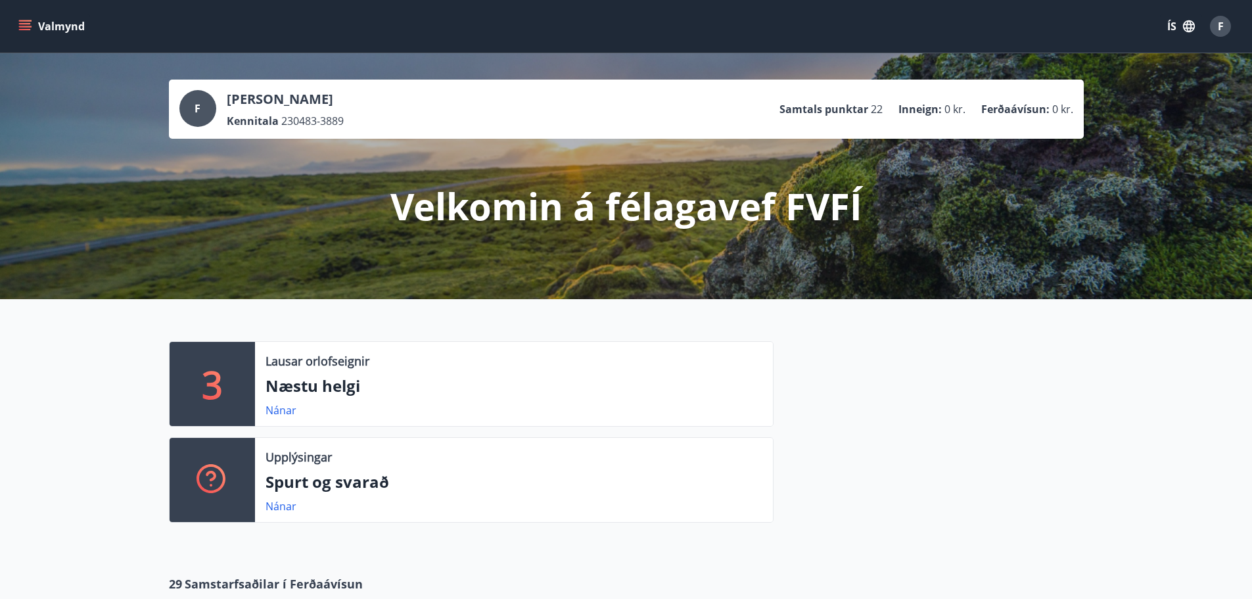
click at [35, 34] on button "Valmynd" at bounding box center [53, 26] width 74 height 24
click at [1214, 66] on div "F Friðrik Þorsteinsson Kennitala 230483-3889 Samtals punktar 22 Inneign : 0 kr.…" at bounding box center [626, 176] width 1252 height 246
click at [1218, 26] on span "F" at bounding box center [1221, 26] width 6 height 14
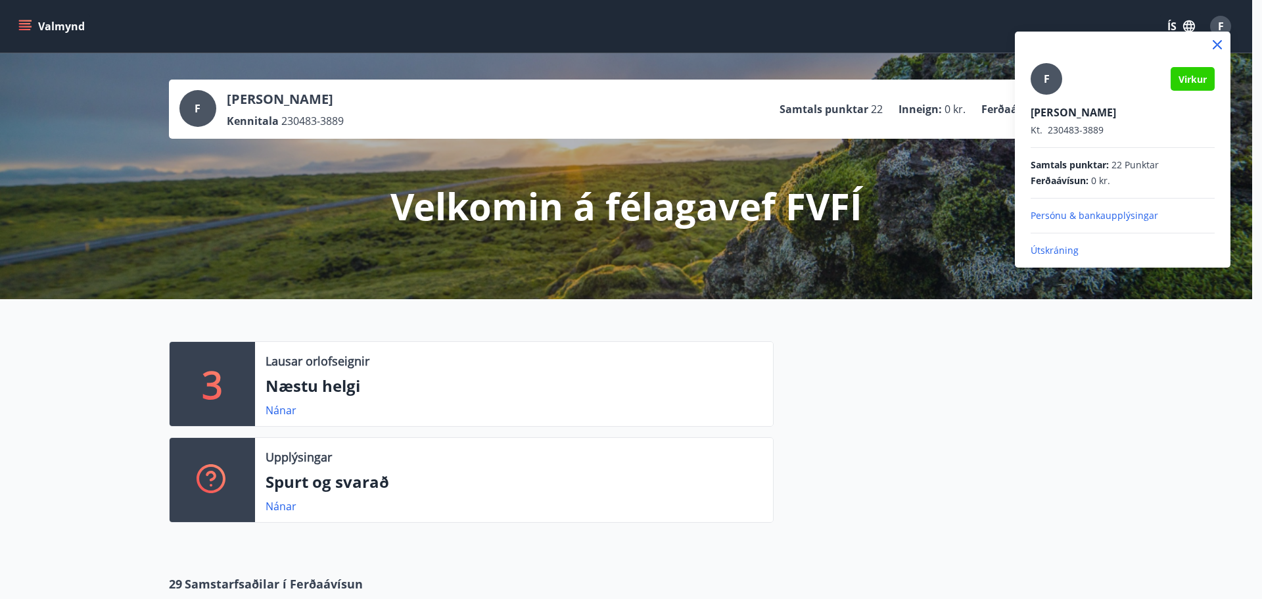
click at [1070, 252] on p "Útskráning" at bounding box center [1123, 250] width 184 height 13
